Goal: Task Accomplishment & Management: Complete application form

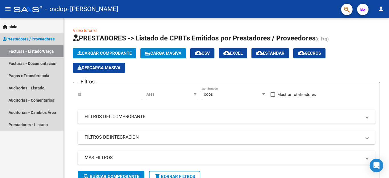
click at [23, 38] on span "Prestadores / Proveedores" at bounding box center [29, 39] width 52 height 6
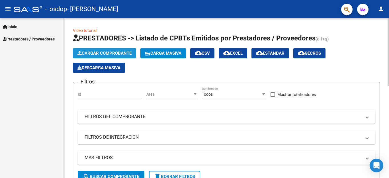
click at [98, 53] on span "Cargar Comprobante" at bounding box center [104, 53] width 54 height 5
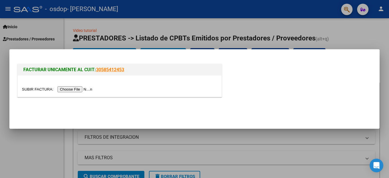
click at [77, 89] on input "file" at bounding box center [58, 89] width 72 height 6
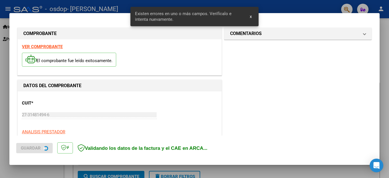
scroll to position [130, 0]
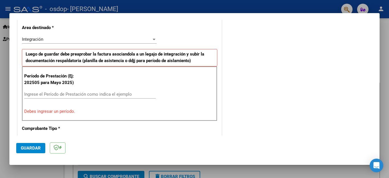
click at [153, 40] on div at bounding box center [153, 39] width 3 height 1
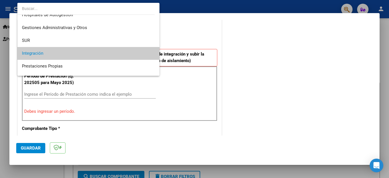
scroll to position [15, 0]
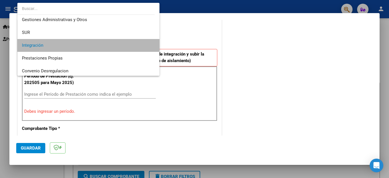
click at [125, 42] on span "Integración" at bounding box center [88, 45] width 133 height 13
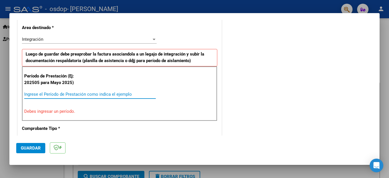
click at [86, 94] on input "Ingrese el Período de Prestación como indica el ejemplo" at bounding box center [89, 94] width 131 height 5
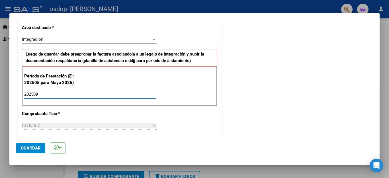
type input "202509"
click at [45, 123] on div "Factura C" at bounding box center [86, 125] width 129 height 5
click at [153, 125] on div at bounding box center [153, 125] width 3 height 1
click at [34, 149] on span "Guardar" at bounding box center [31, 147] width 20 height 5
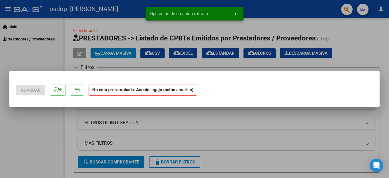
scroll to position [0, 0]
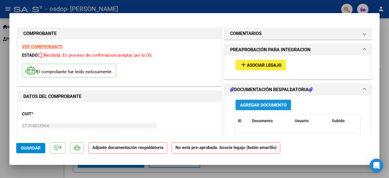
click at [253, 104] on span "Agregar Documento" at bounding box center [263, 104] width 46 height 5
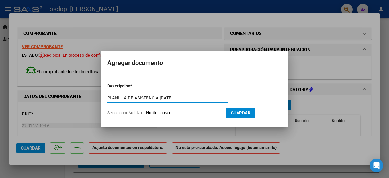
type input "PLANILLA DE ASISTENCIA [DATE]"
click at [244, 134] on div at bounding box center [194, 89] width 389 height 178
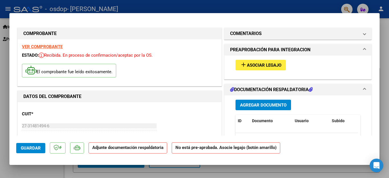
click at [363, 88] on span at bounding box center [364, 89] width 2 height 7
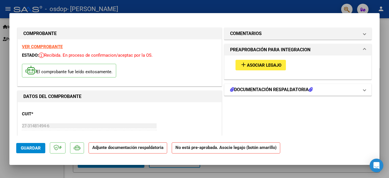
click at [286, 90] on h1 "DOCUMENTACIÓN RESPALDATORIA" at bounding box center [271, 89] width 83 height 7
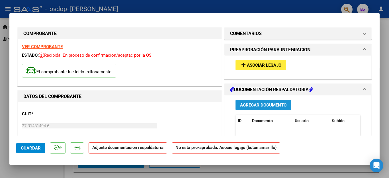
click at [250, 103] on span "Agregar Documento" at bounding box center [263, 104] width 46 height 5
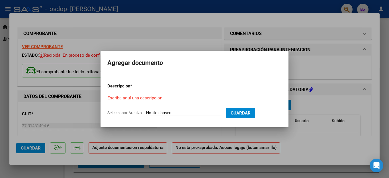
click at [123, 111] on span "Seleccionar Archivo" at bounding box center [124, 112] width 34 height 5
click at [146, 111] on input "Seleccionar Archivo" at bounding box center [183, 112] width 75 height 5
type input "C:\fakepath\Planilla de asistencia [PERSON_NAME] T.O..jpg"
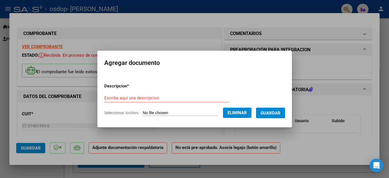
click at [131, 96] on input "Escriba aquí una descripcion" at bounding box center [166, 97] width 125 height 5
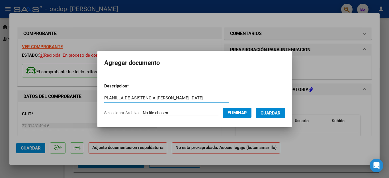
type input "PLANILLA DE ASISTENCIA [PERSON_NAME] [DATE]"
click at [269, 113] on span "Guardar" at bounding box center [270, 112] width 20 height 5
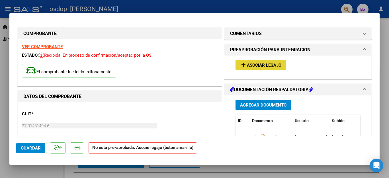
click at [262, 63] on span "Asociar Legajo" at bounding box center [264, 65] width 34 height 5
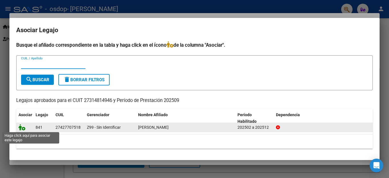
click at [22, 128] on icon at bounding box center [21, 127] width 7 height 6
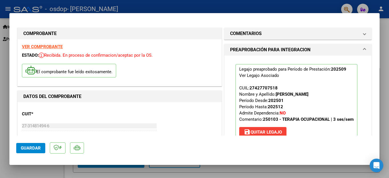
click at [38, 46] on strong "VER COMPROBANTE" at bounding box center [42, 46] width 41 height 5
click at [30, 149] on span "Guardar" at bounding box center [31, 147] width 20 height 5
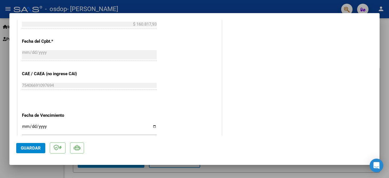
scroll to position [387, 0]
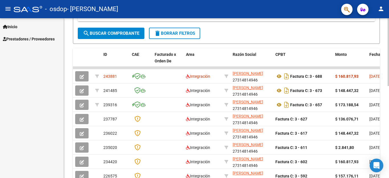
scroll to position [145, 0]
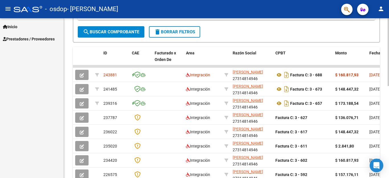
click at [388, 86] on div at bounding box center [387, 52] width 1 height 68
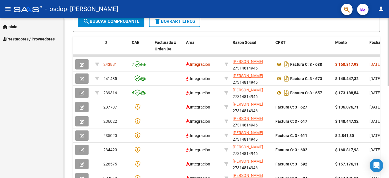
scroll to position [156, 0]
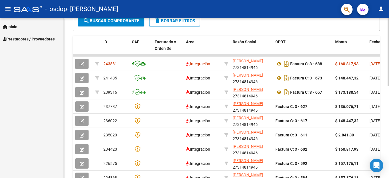
click at [388, 86] on div at bounding box center [387, 52] width 1 height 68
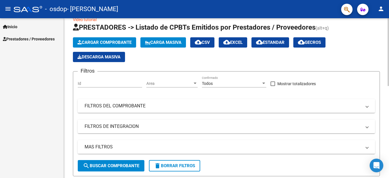
scroll to position [0, 0]
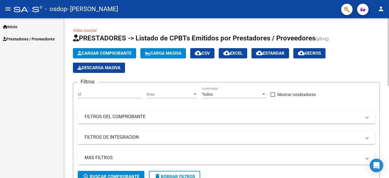
click at [380, 16] on div "menu - osdop - [PERSON_NAME] person Inicio Instructivos Contacto OS Prestadores…" at bounding box center [194, 89] width 389 height 178
